Goal: Task Accomplishment & Management: Use online tool/utility

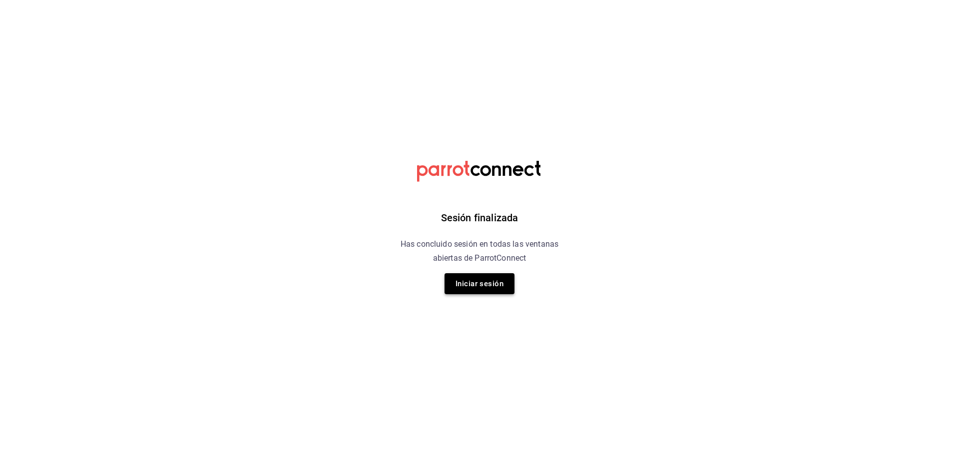
click at [488, 285] on button "Iniciar sesión" at bounding box center [479, 283] width 70 height 21
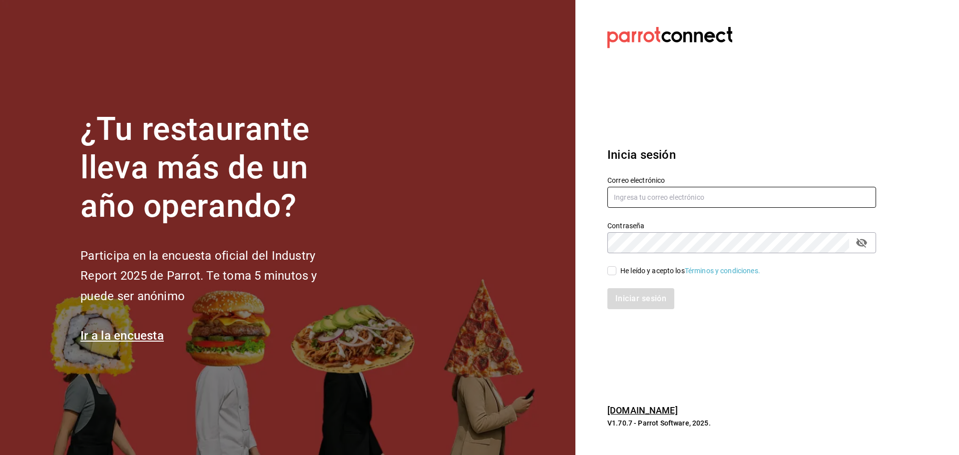
type input "[PERSON_NAME][EMAIL_ADDRESS][PERSON_NAME][DOMAIN_NAME]"
click at [613, 273] on input "He leído y acepto los Términos y condiciones." at bounding box center [611, 270] width 9 height 9
checkbox input "true"
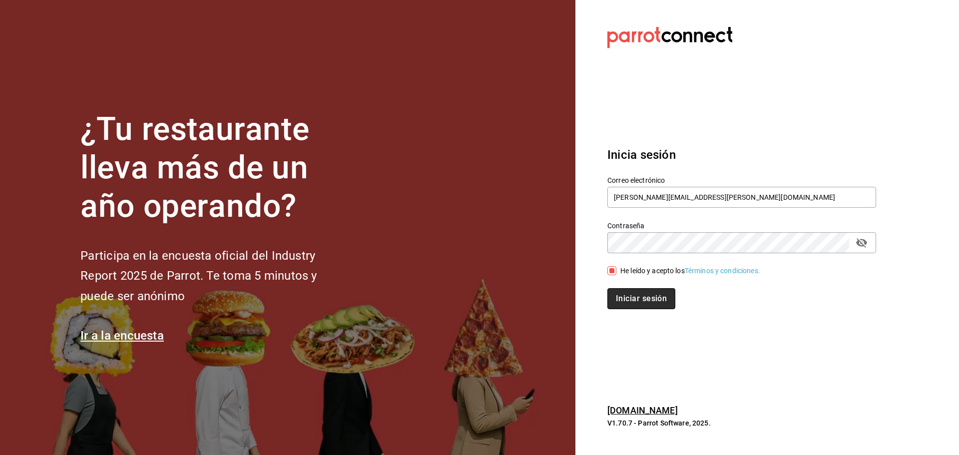
click at [633, 299] on button "Iniciar sesión" at bounding box center [641, 298] width 68 height 21
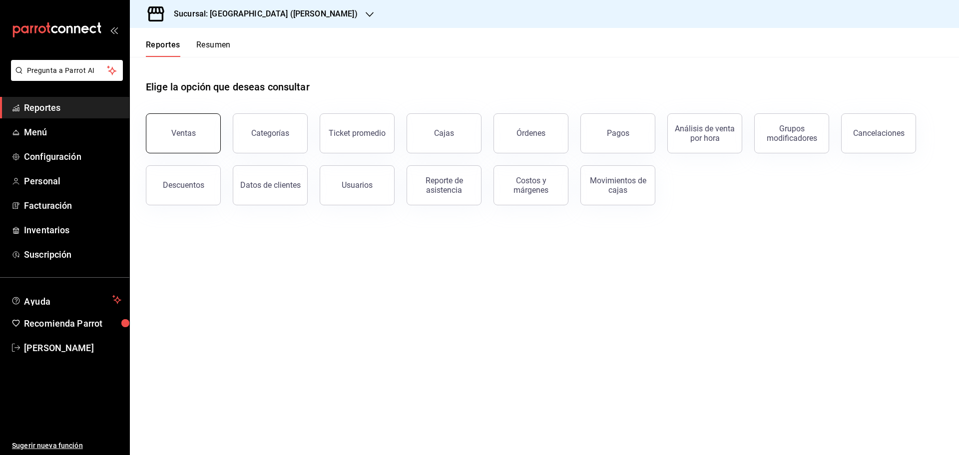
click at [173, 123] on button "Ventas" at bounding box center [183, 133] width 75 height 40
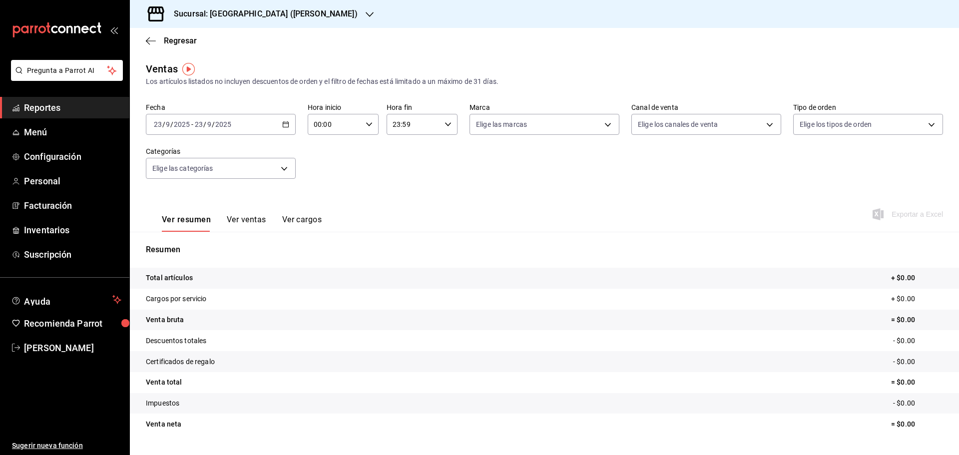
click at [254, 8] on h3 "Sucursal: [GEOGRAPHIC_DATA] ([PERSON_NAME])" at bounding box center [262, 14] width 192 height 12
click at [234, 42] on div "Napoli ([PERSON_NAME])" at bounding box center [205, 43] width 134 height 10
click at [288, 122] on div "[DATE] [DATE] - [DATE] [DATE]" at bounding box center [221, 124] width 150 height 21
click at [199, 245] on span "Rango de fechas" at bounding box center [192, 244] width 77 height 10
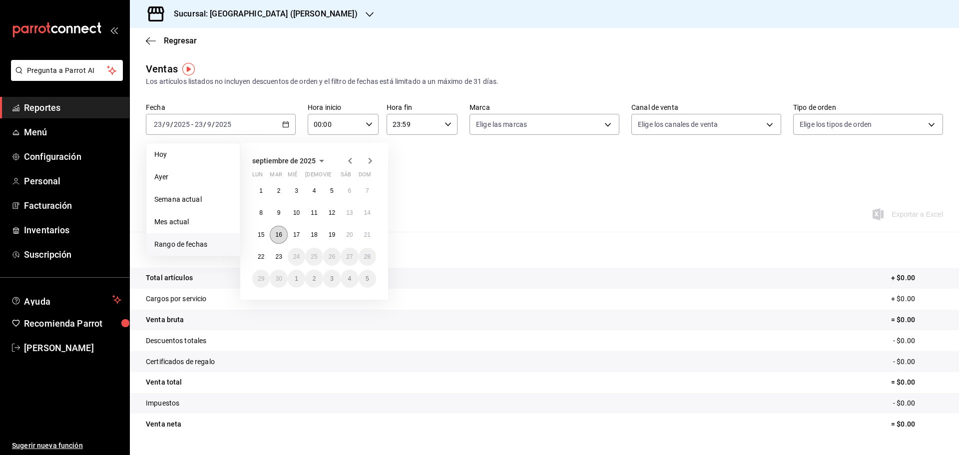
click at [283, 236] on button "16" at bounding box center [278, 235] width 17 height 18
click at [260, 256] on abbr "22" at bounding box center [261, 256] width 6 height 7
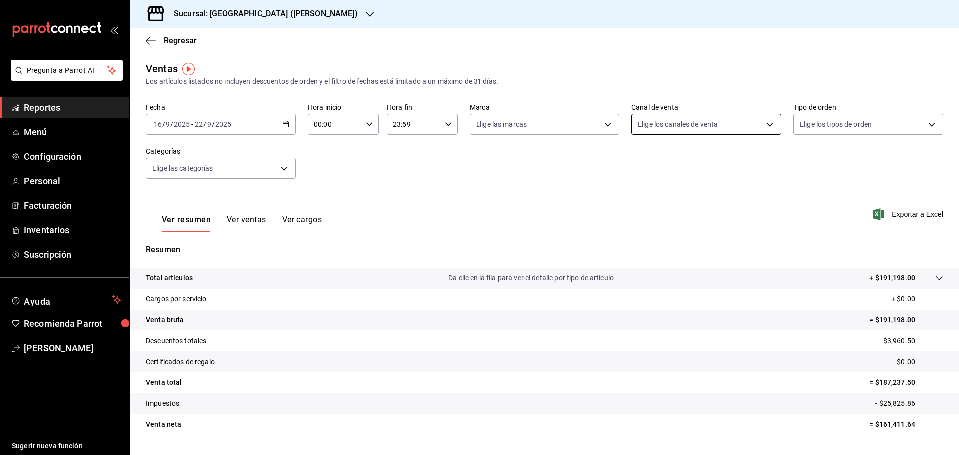
click at [739, 123] on body "Pregunta a Parrot AI Reportes Menú Configuración Personal Facturación Inventari…" at bounding box center [479, 227] width 959 height 455
click at [636, 166] on input "checkbox" at bounding box center [637, 163] width 9 height 9
checkbox input "true"
type input "PARROT,UBER_EATS,RAPPI,DIDI_FOOD,ONLINE"
checkbox input "true"
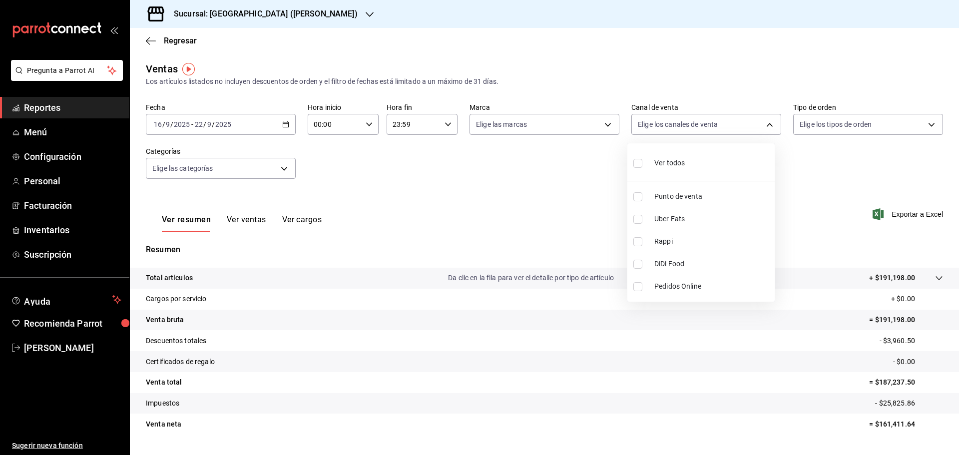
checkbox input "true"
click at [637, 216] on input "checkbox" at bounding box center [637, 219] width 9 height 9
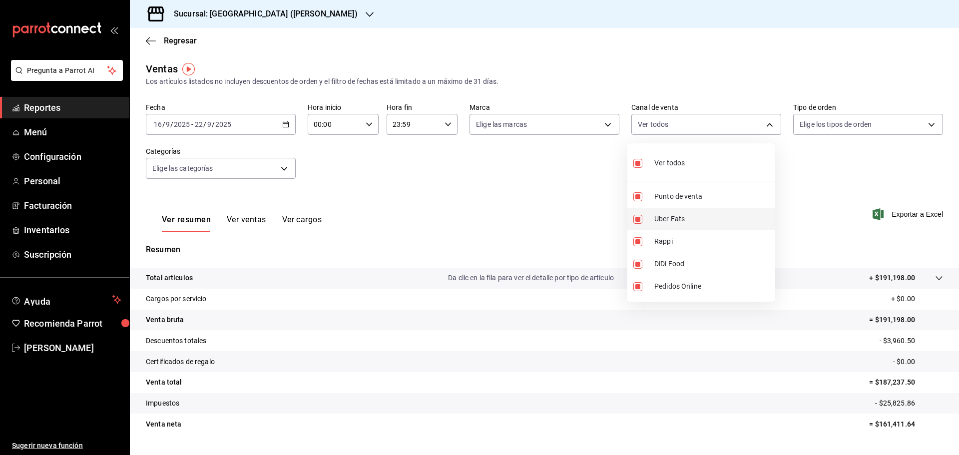
checkbox input "false"
type input "PARROT,RAPPI,DIDI_FOOD,ONLINE"
checkbox input "false"
click at [638, 243] on input "checkbox" at bounding box center [637, 241] width 9 height 9
checkbox input "false"
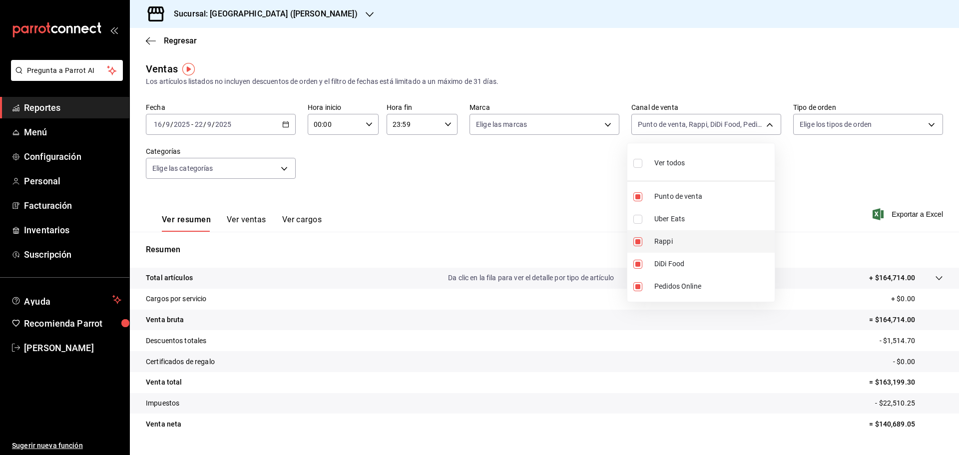
type input "PARROT,DIDI_FOOD,ONLINE"
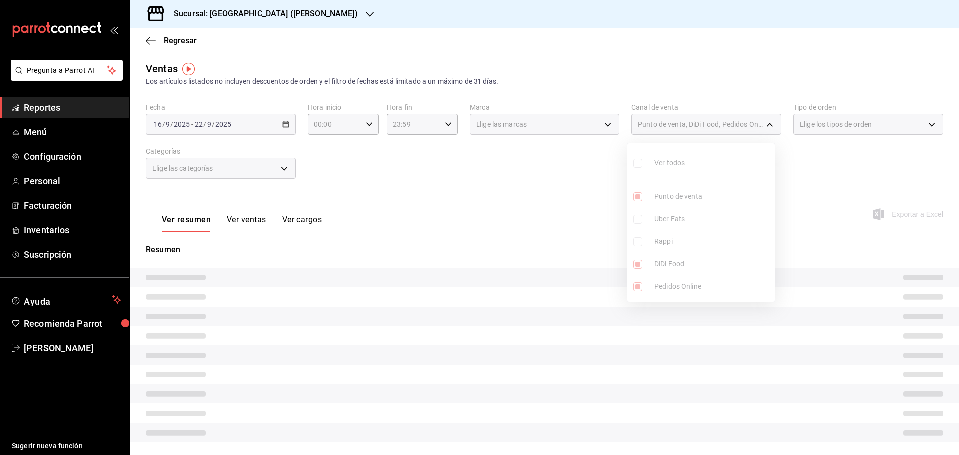
click at [639, 263] on ul "Ver todos Punto de venta Uber Eats Rappi DiDi Food Pedidos Online" at bounding box center [700, 222] width 147 height 158
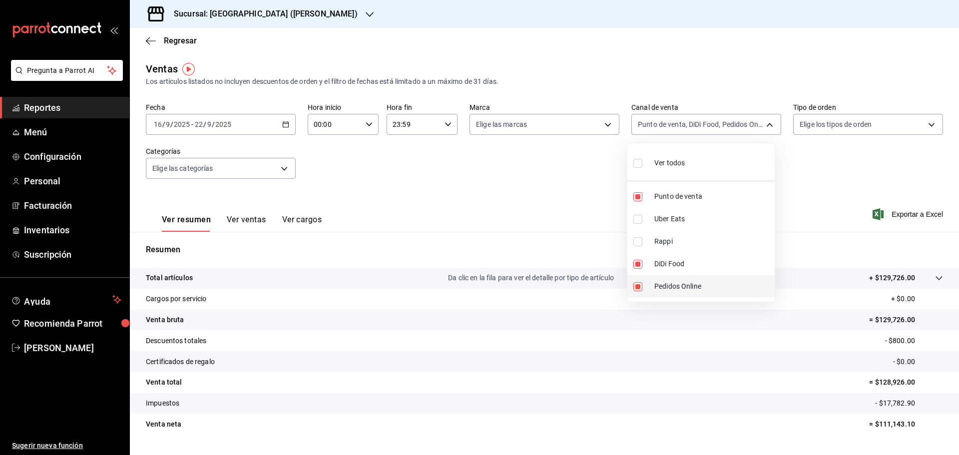
click at [639, 285] on input "checkbox" at bounding box center [637, 286] width 9 height 9
checkbox input "false"
type input "PARROT,DIDI_FOOD"
click at [638, 267] on input "checkbox" at bounding box center [637, 264] width 9 height 9
checkbox input "false"
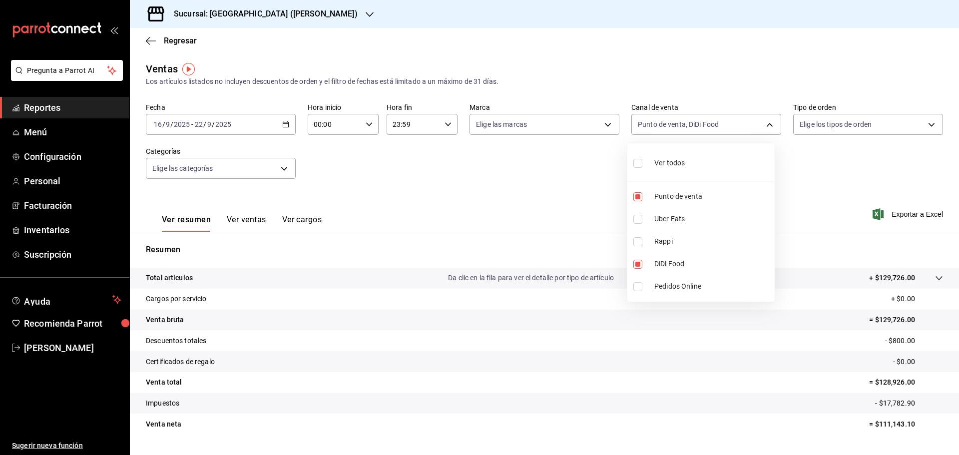
type input "PARROT"
click at [282, 121] on div at bounding box center [479, 227] width 959 height 455
click at [282, 121] on icon "button" at bounding box center [285, 124] width 7 height 7
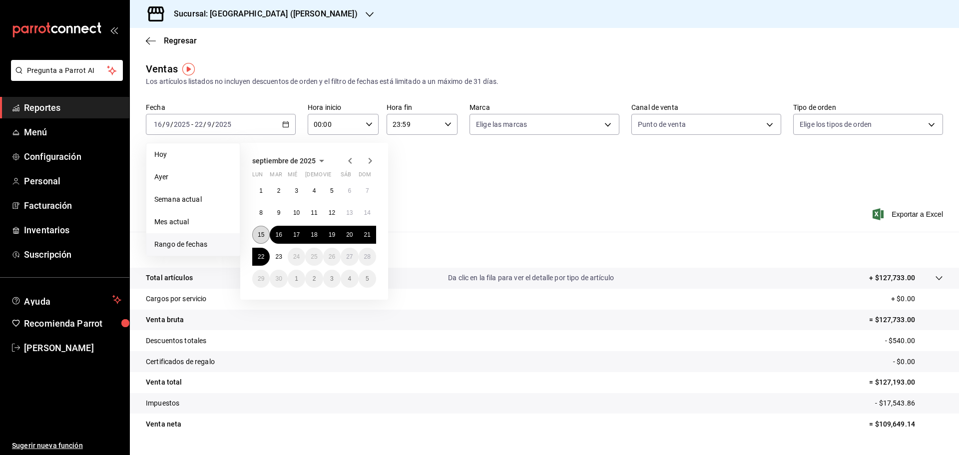
click at [264, 236] on abbr "15" at bounding box center [261, 234] width 6 height 7
click at [255, 256] on button "22" at bounding box center [260, 257] width 17 height 18
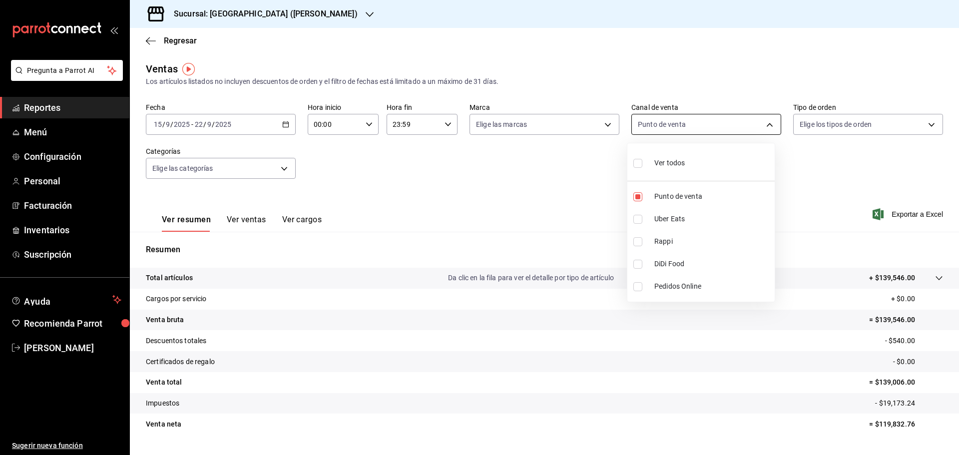
click at [691, 123] on body "Pregunta a Parrot AI Reportes Menú Configuración Personal Facturación Inventari…" at bounding box center [479, 227] width 959 height 455
click at [673, 196] on span "Punto de venta" at bounding box center [712, 196] width 116 height 10
checkbox input "false"
click at [639, 224] on li "Uber Eats" at bounding box center [700, 219] width 147 height 22
type input "UBER_EATS"
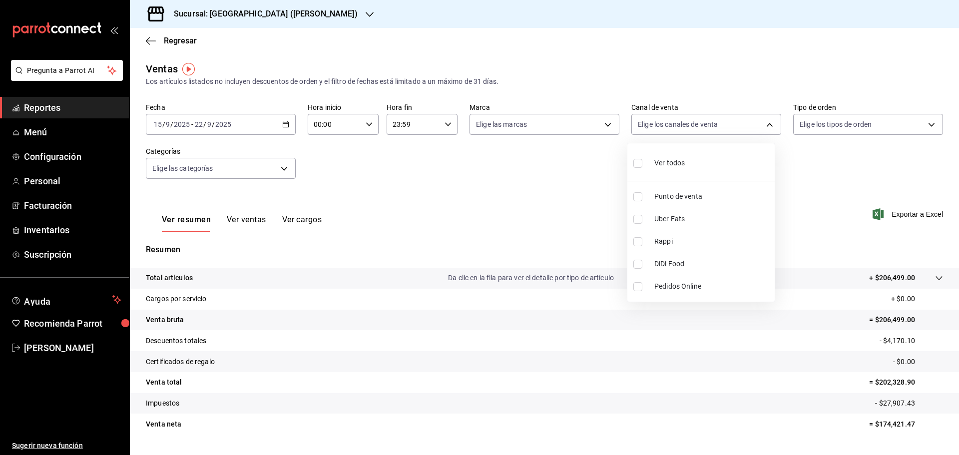
checkbox input "true"
